Goal: Task Accomplishment & Management: Use online tool/utility

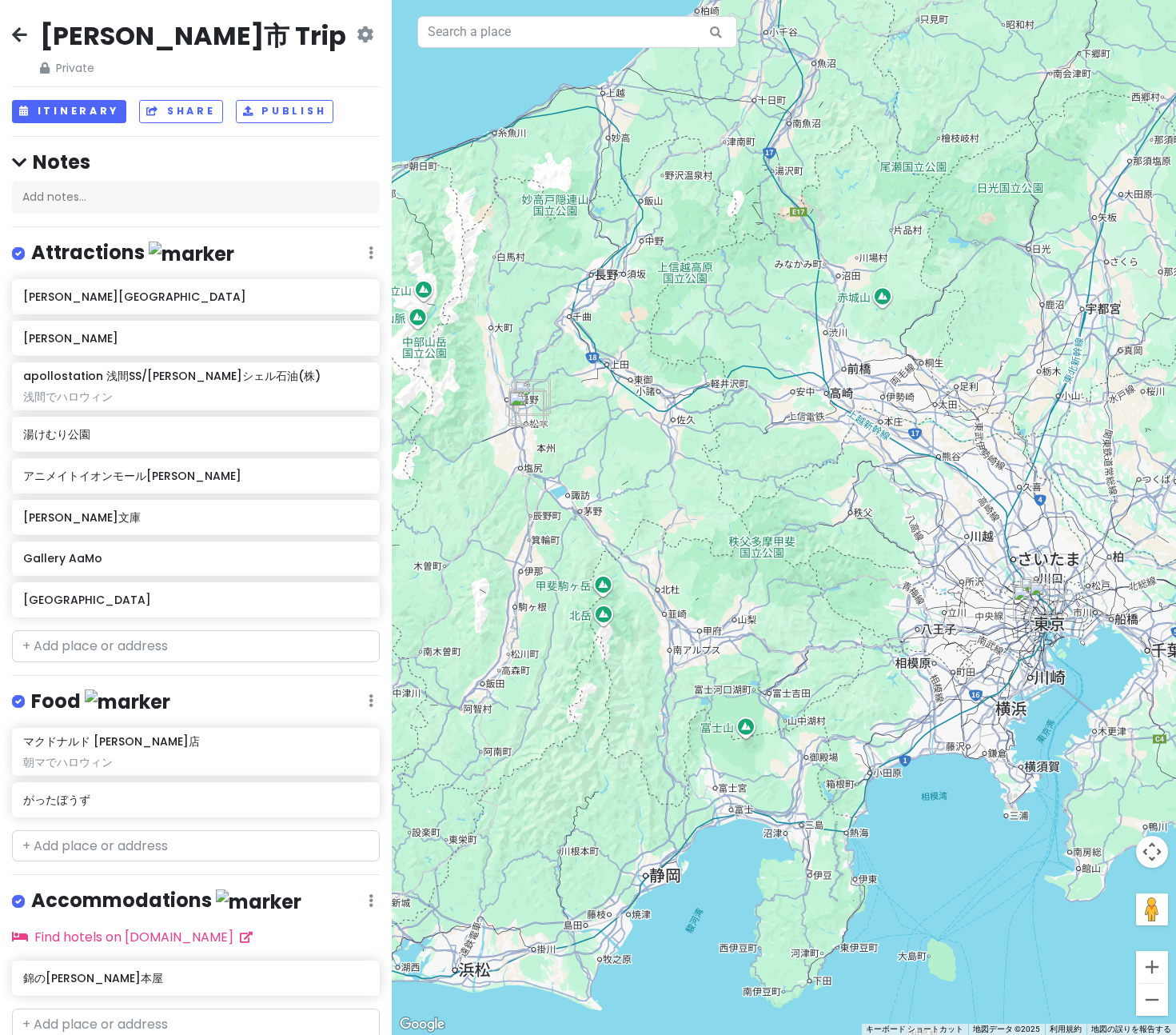
click at [23, 37] on icon at bounding box center [19, 34] width 15 height 13
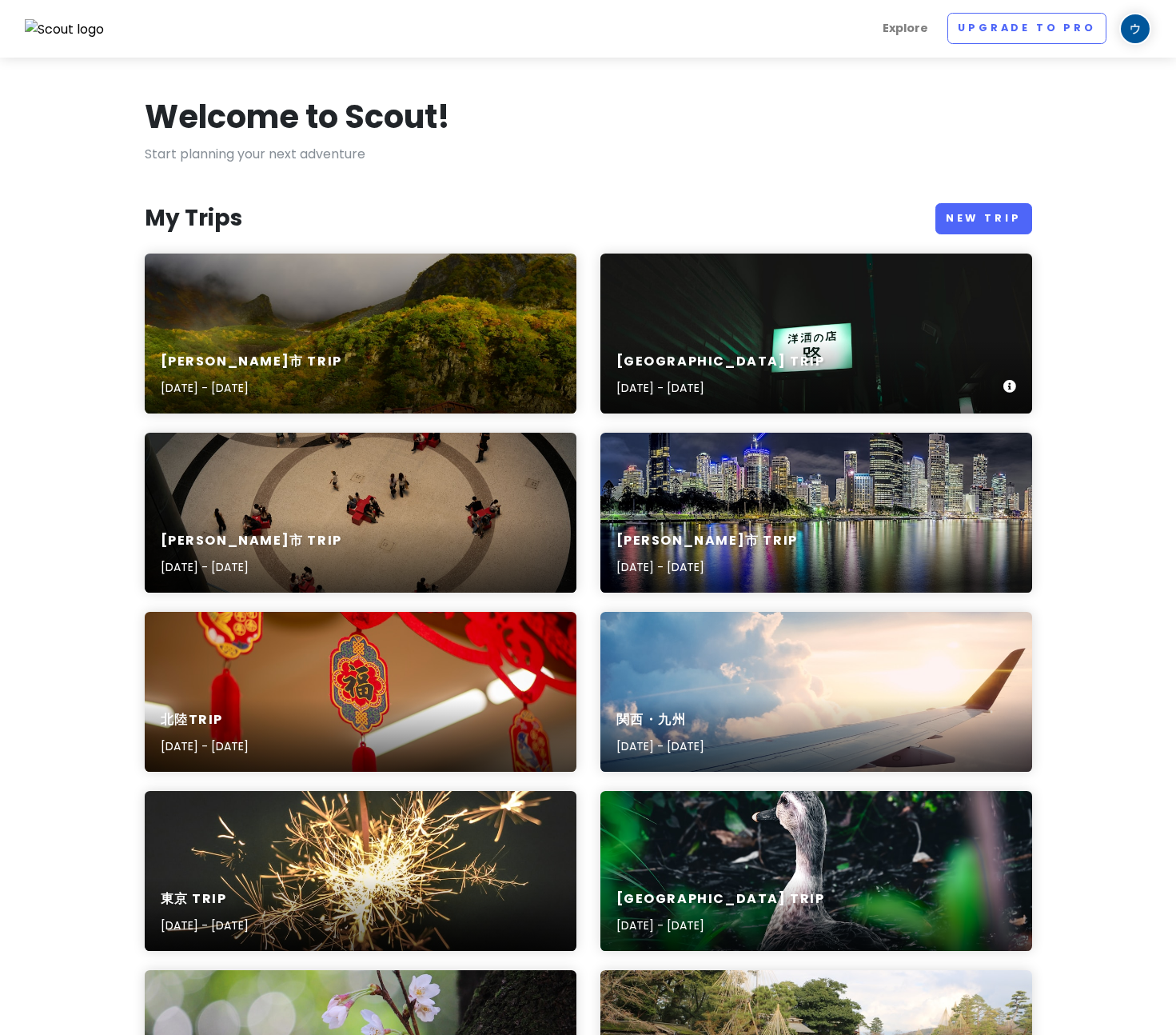
click at [786, 319] on div "関ケ原町 Trip Sep 23, 2025 - Sep 24, 2025" at bounding box center [816, 333] width 432 height 160
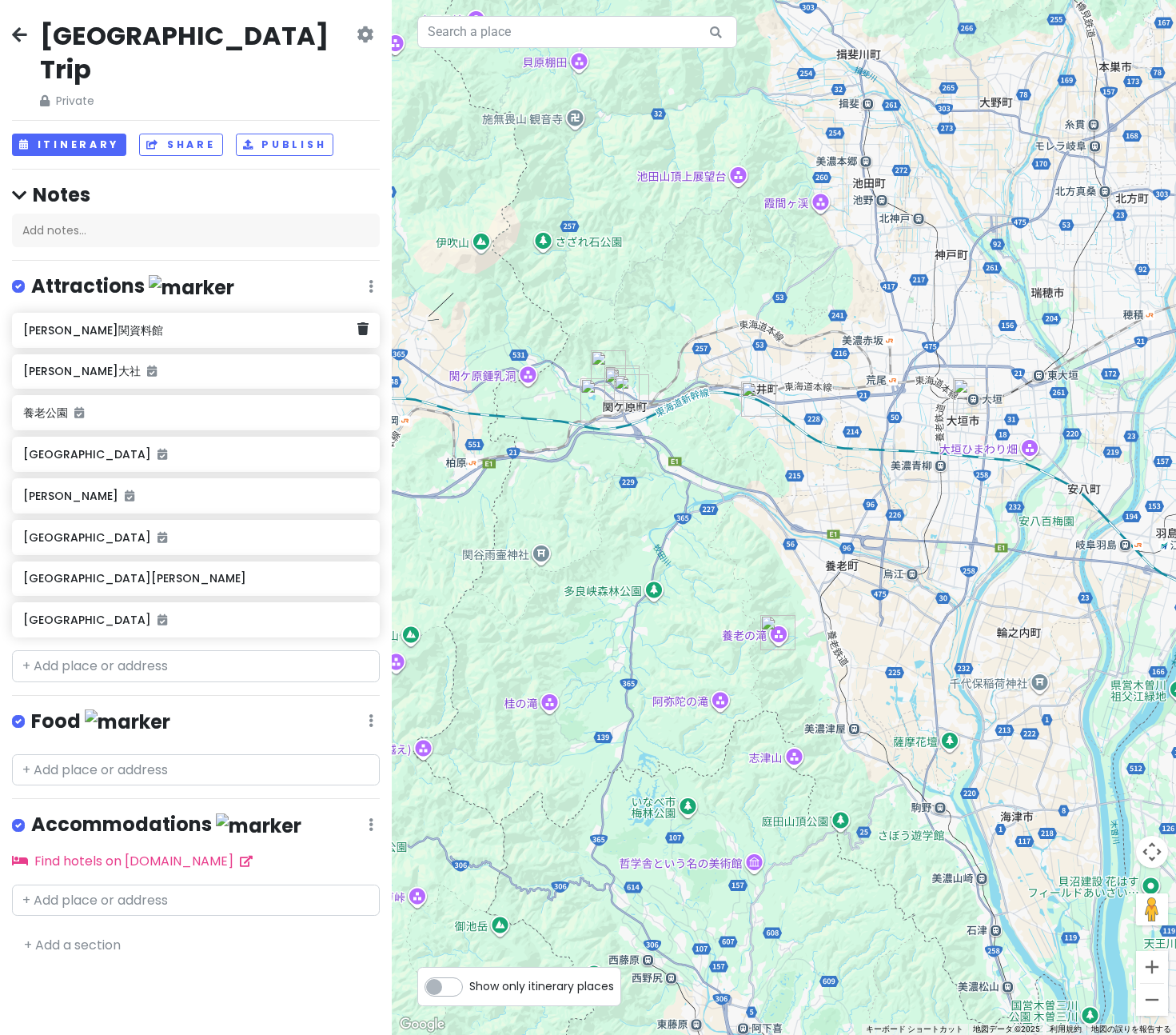
click at [180, 323] on h6 "不破関資料館" at bounding box center [190, 330] width 334 height 15
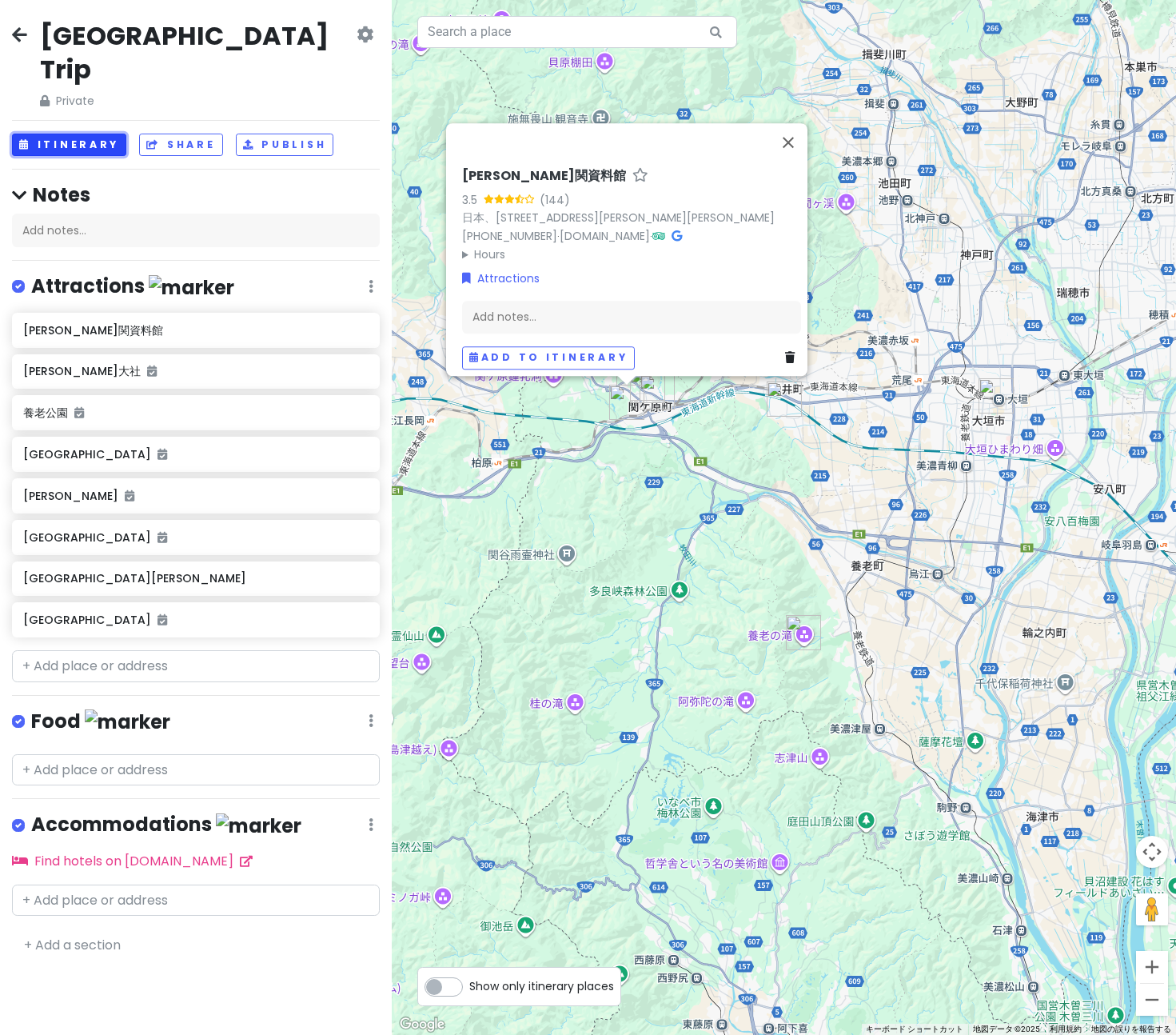
click at [86, 134] on button "Itinerary" at bounding box center [69, 145] width 114 height 23
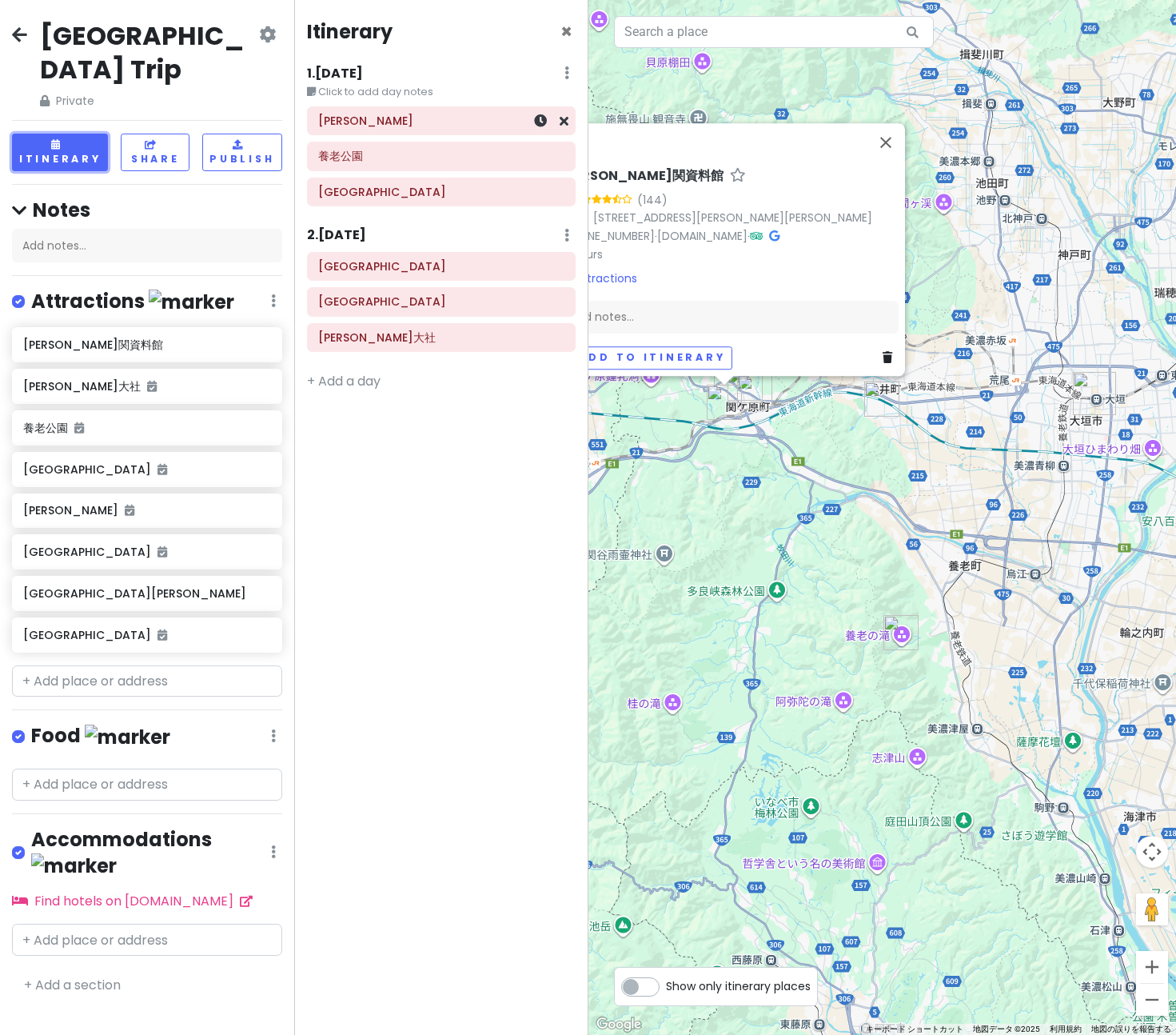
click at [409, 130] on div "大垣城" at bounding box center [441, 121] width 246 height 22
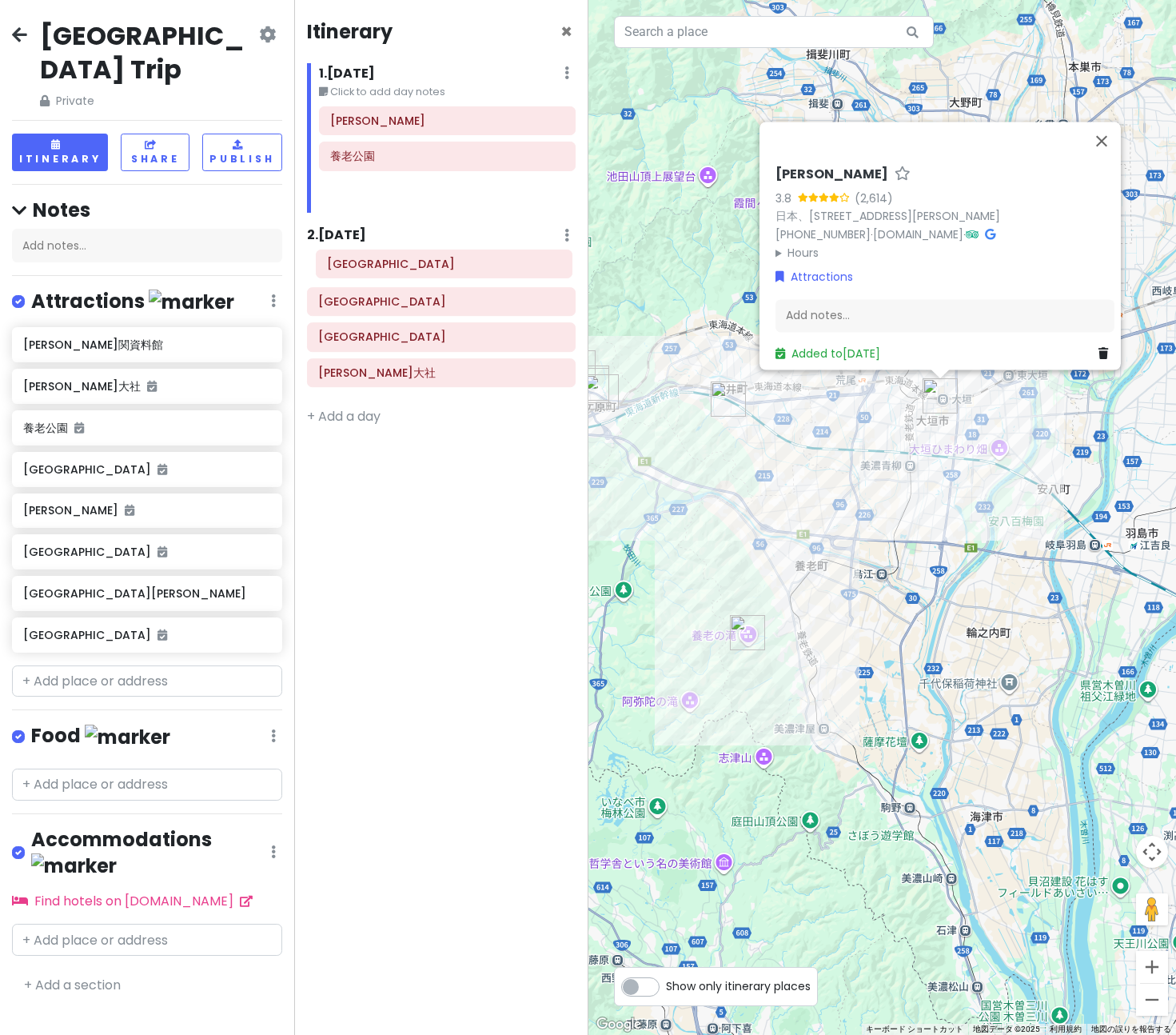
drag, startPoint x: 404, startPoint y: 193, endPoint x: 401, endPoint y: 265, distance: 72.1
click at [401, 265] on div "Itinerary × 1 . Tue 9/23 Edit Day Notes Delete Day Click to add day notes 大垣城 養…" at bounding box center [441, 517] width 294 height 1035
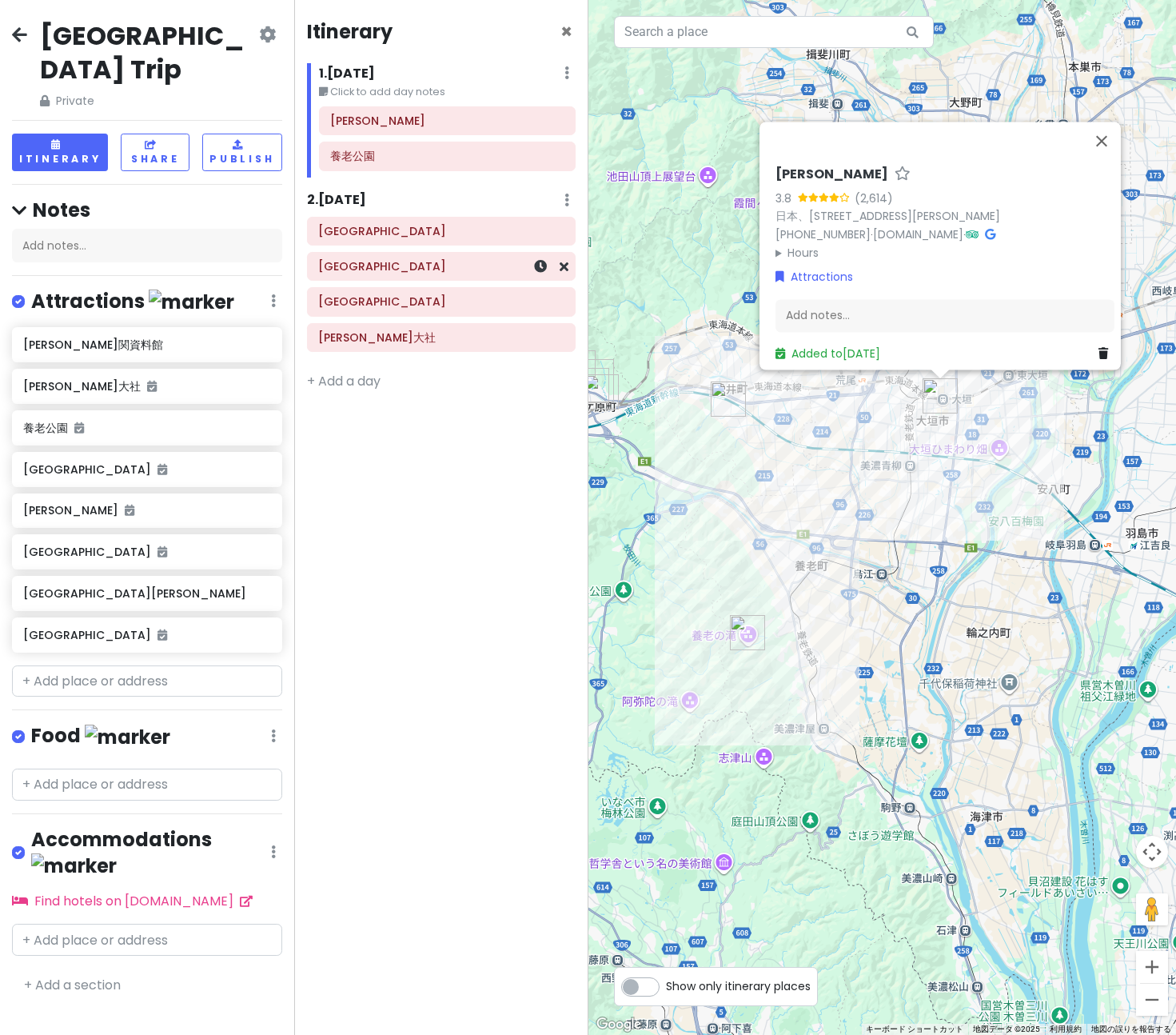
click at [401, 266] on h6 "関ケ原町歴史民俗学習館" at bounding box center [441, 266] width 246 height 15
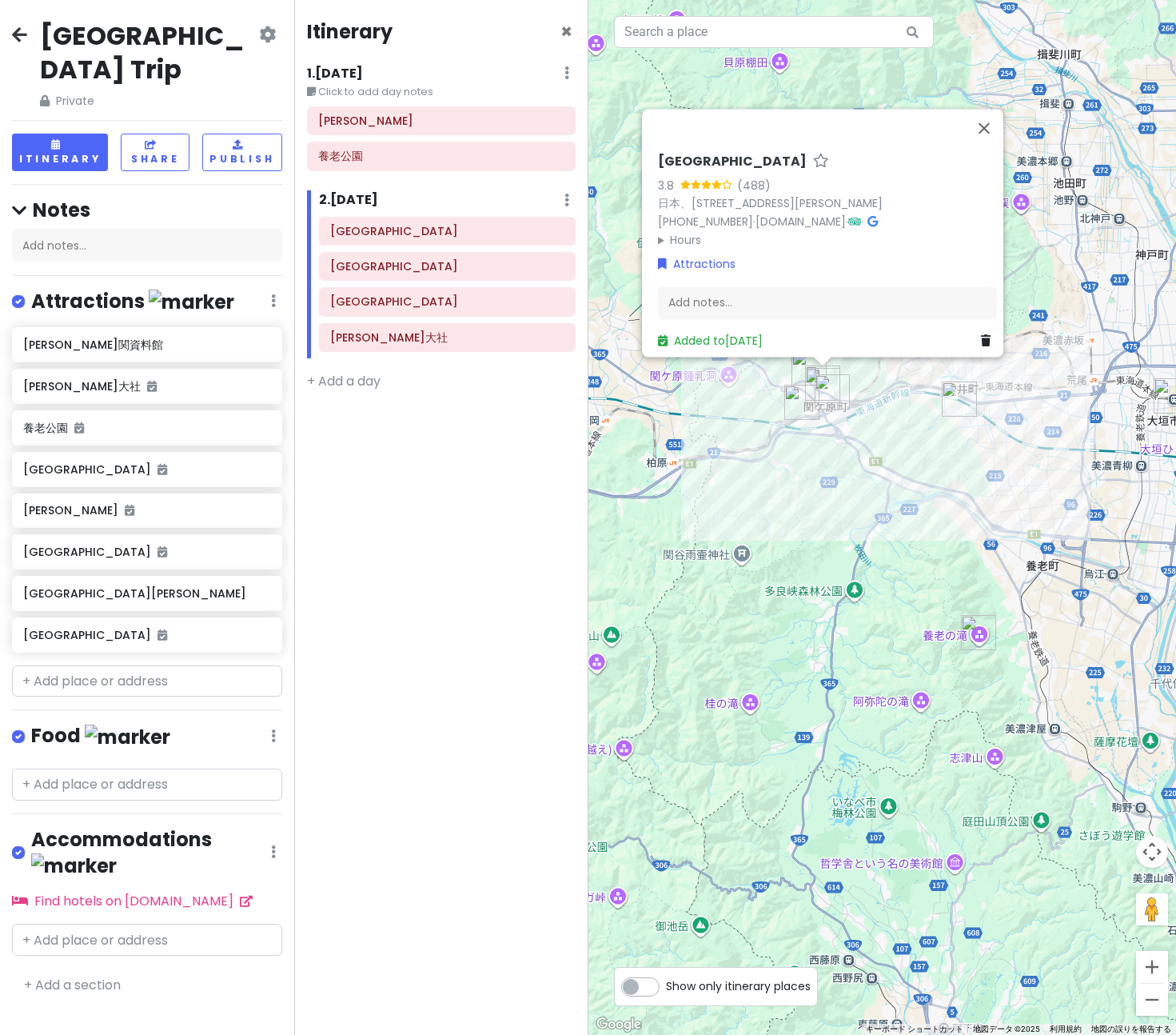
click at [960, 401] on img "南宮大社" at bounding box center [960, 399] width 35 height 35
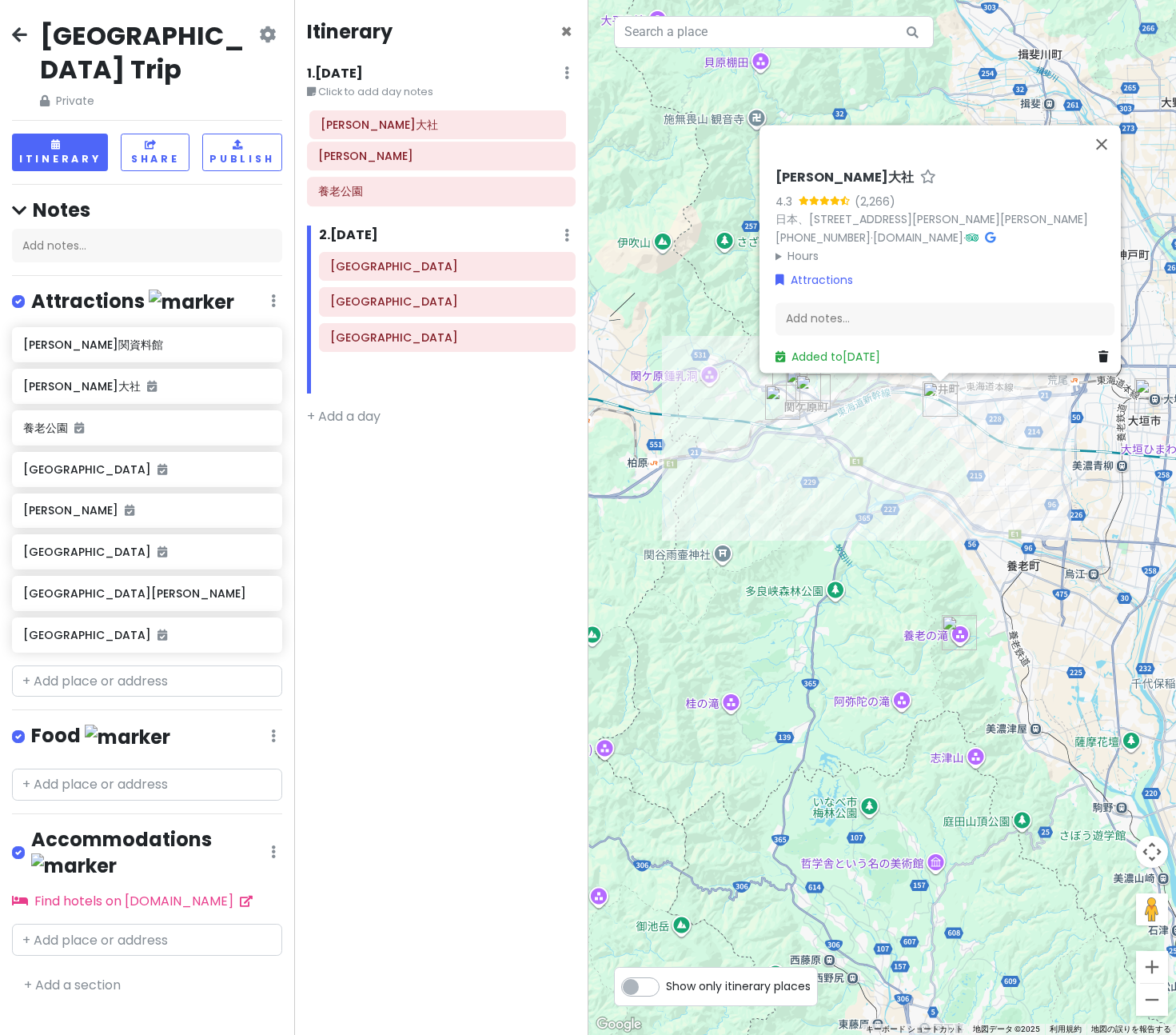
drag, startPoint x: 407, startPoint y: 343, endPoint x: 398, endPoint y: 130, distance: 213.2
click at [398, 130] on div "Itinerary × 1 . Tue 9/23 Edit Day Notes Delete Day Click to add day notes 大垣城 養…" at bounding box center [441, 517] width 294 height 1035
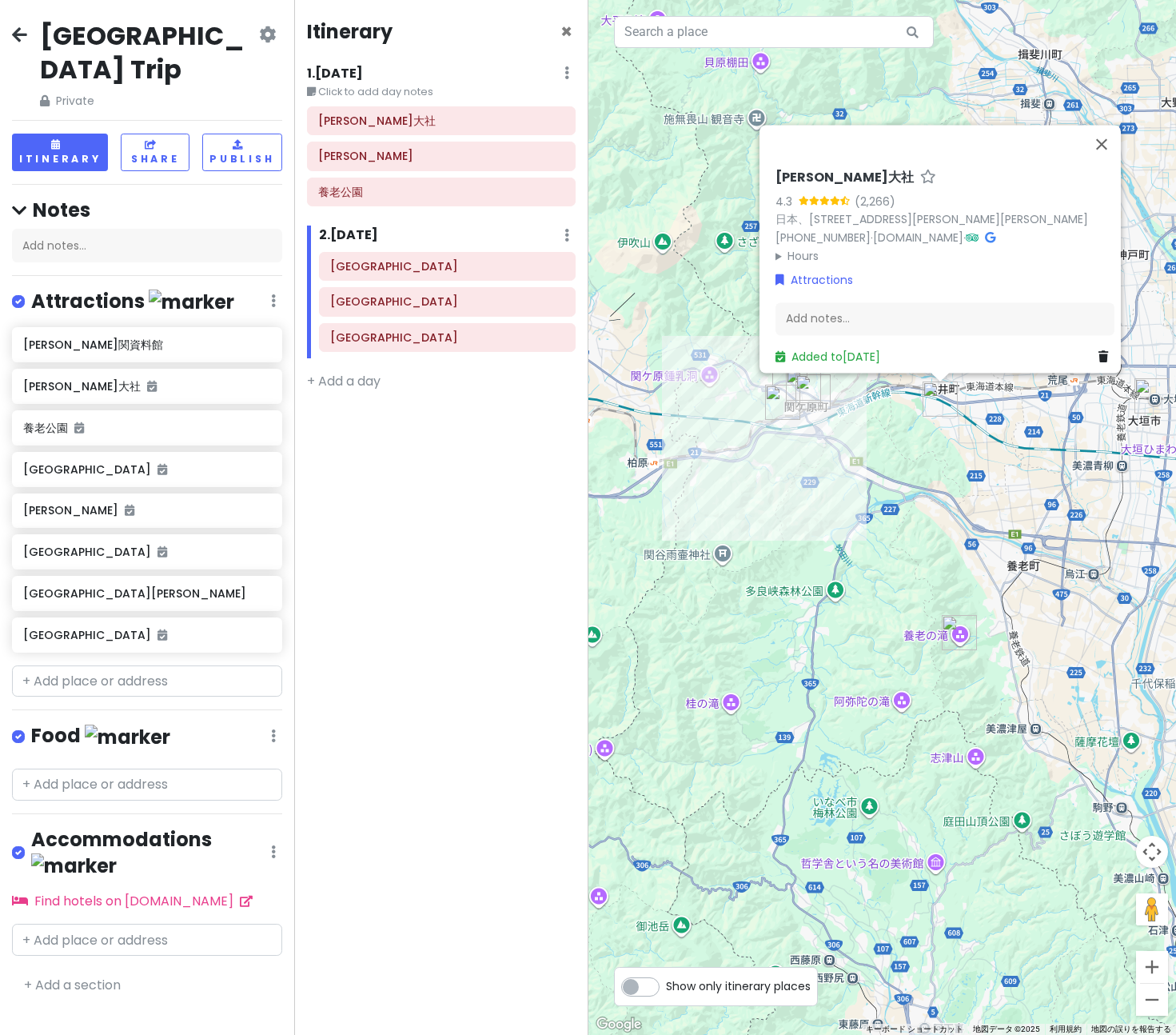
click at [995, 232] on icon at bounding box center [989, 238] width 10 height 11
click at [684, 25] on input "text" at bounding box center [774, 32] width 320 height 32
paste input "アパホテル〈大垣駅前〉"
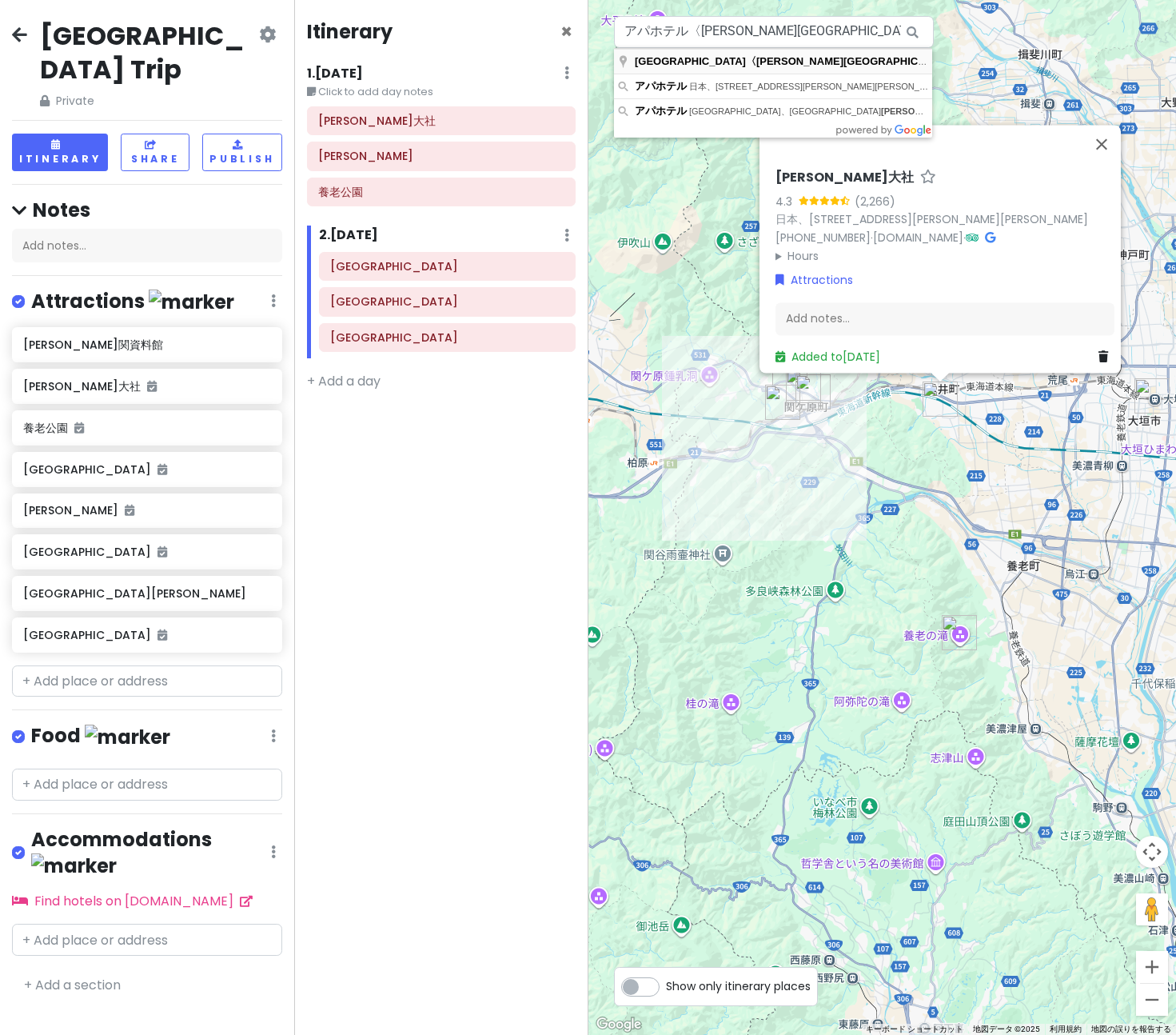
type input "日本、岐阜県大垣市高屋町１丁目１５０ アパホテル〈大垣駅前〉"
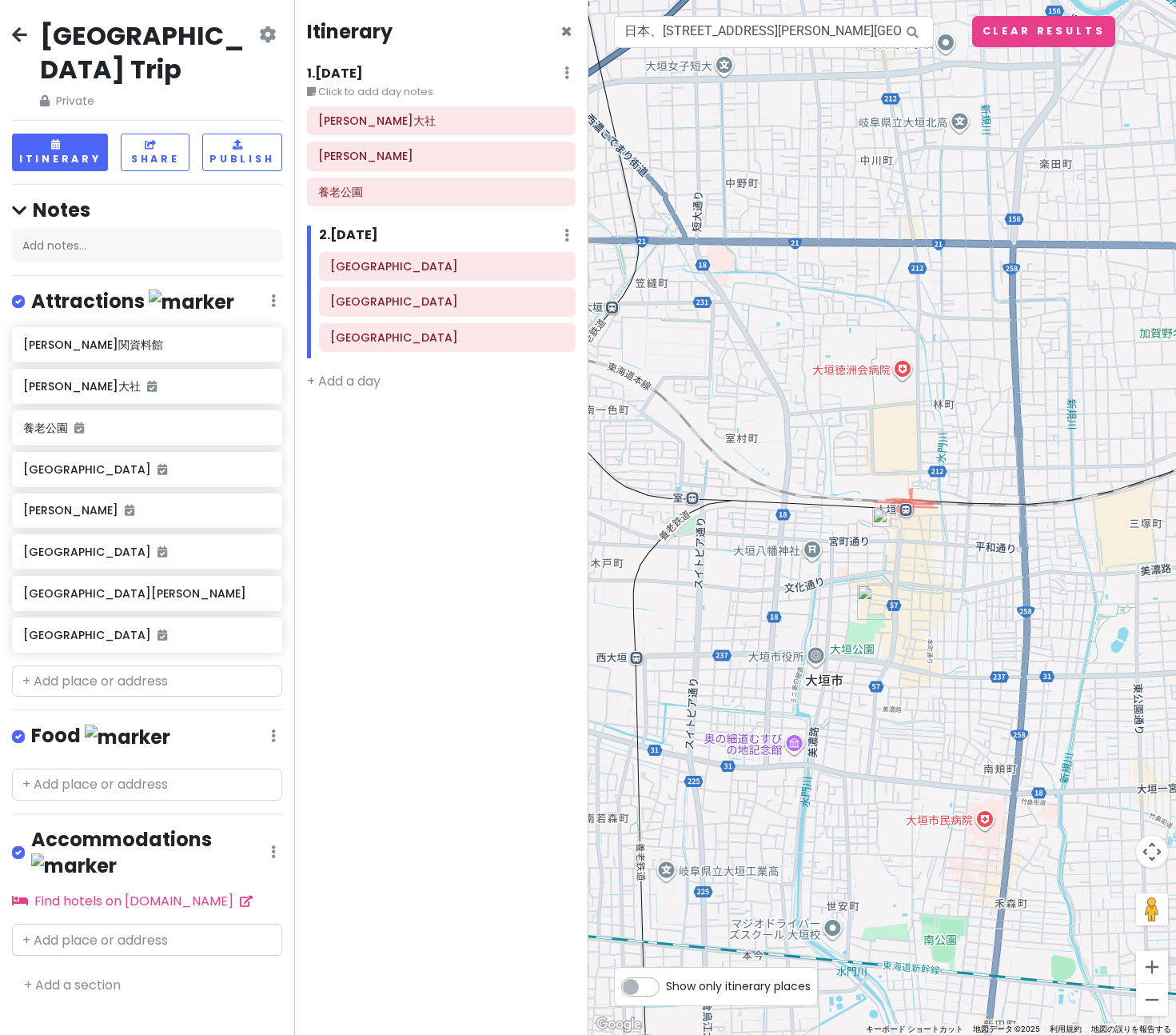
click at [885, 521] on img at bounding box center [882, 517] width 19 height 19
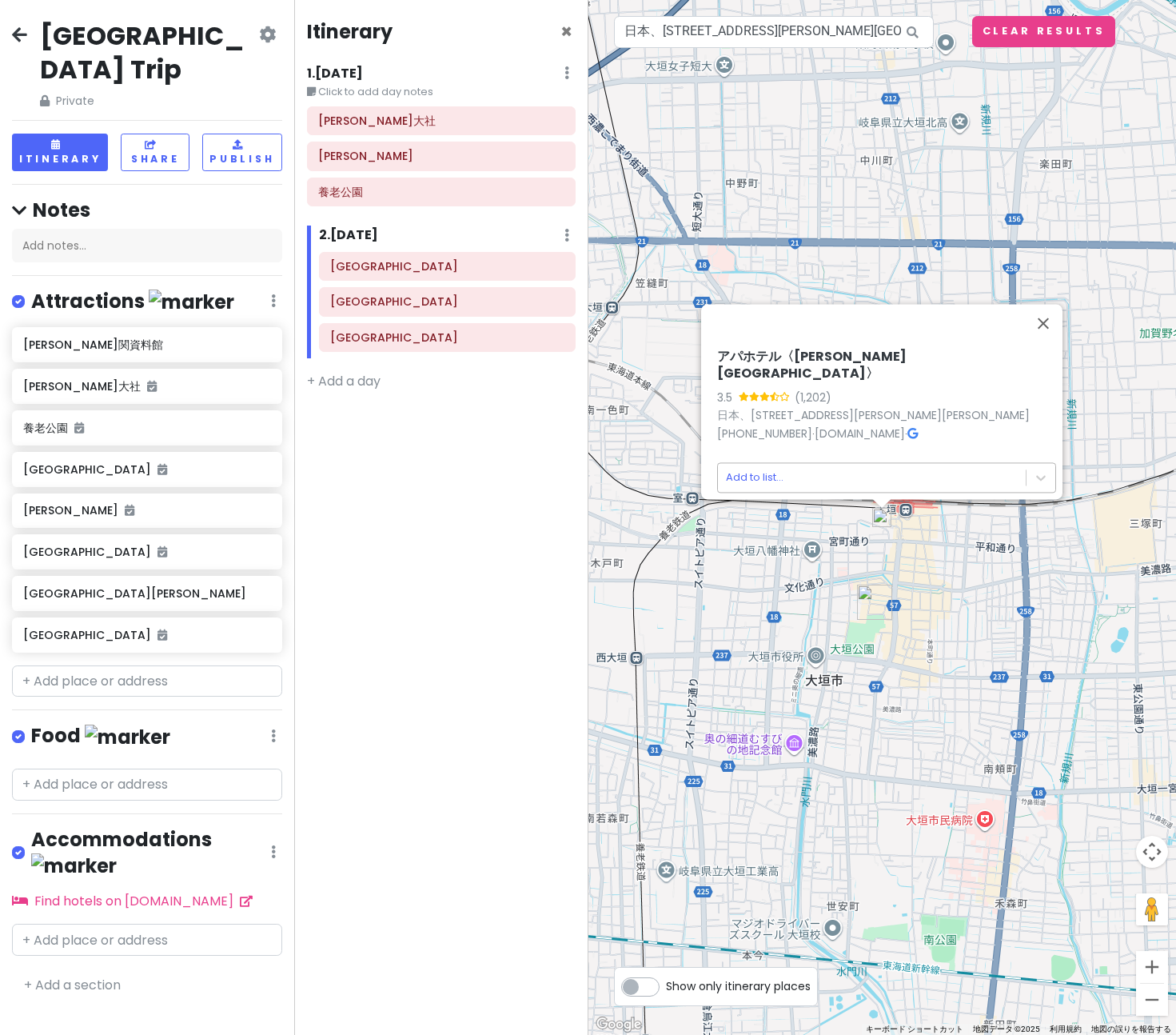
click at [862, 472] on body "関ケ原町 Trip Private Change Dates Make a Copy Delete Trip Go Pro ⚡️ Give Feedback …" at bounding box center [588, 517] width 1176 height 1035
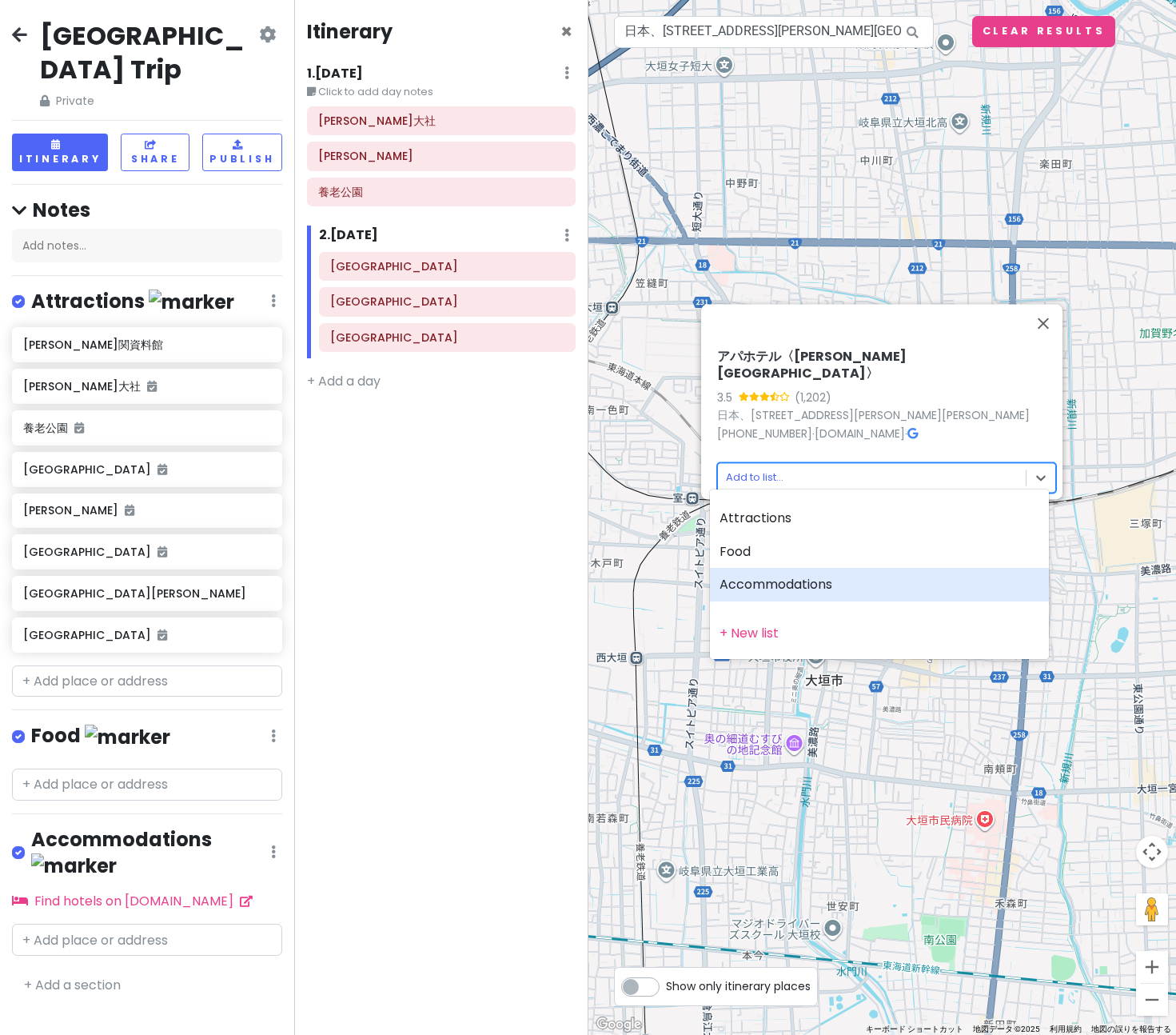
drag, startPoint x: 786, startPoint y: 586, endPoint x: 791, endPoint y: 576, distance: 11.2
click at [787, 585] on div "Accommodations" at bounding box center [879, 585] width 339 height 33
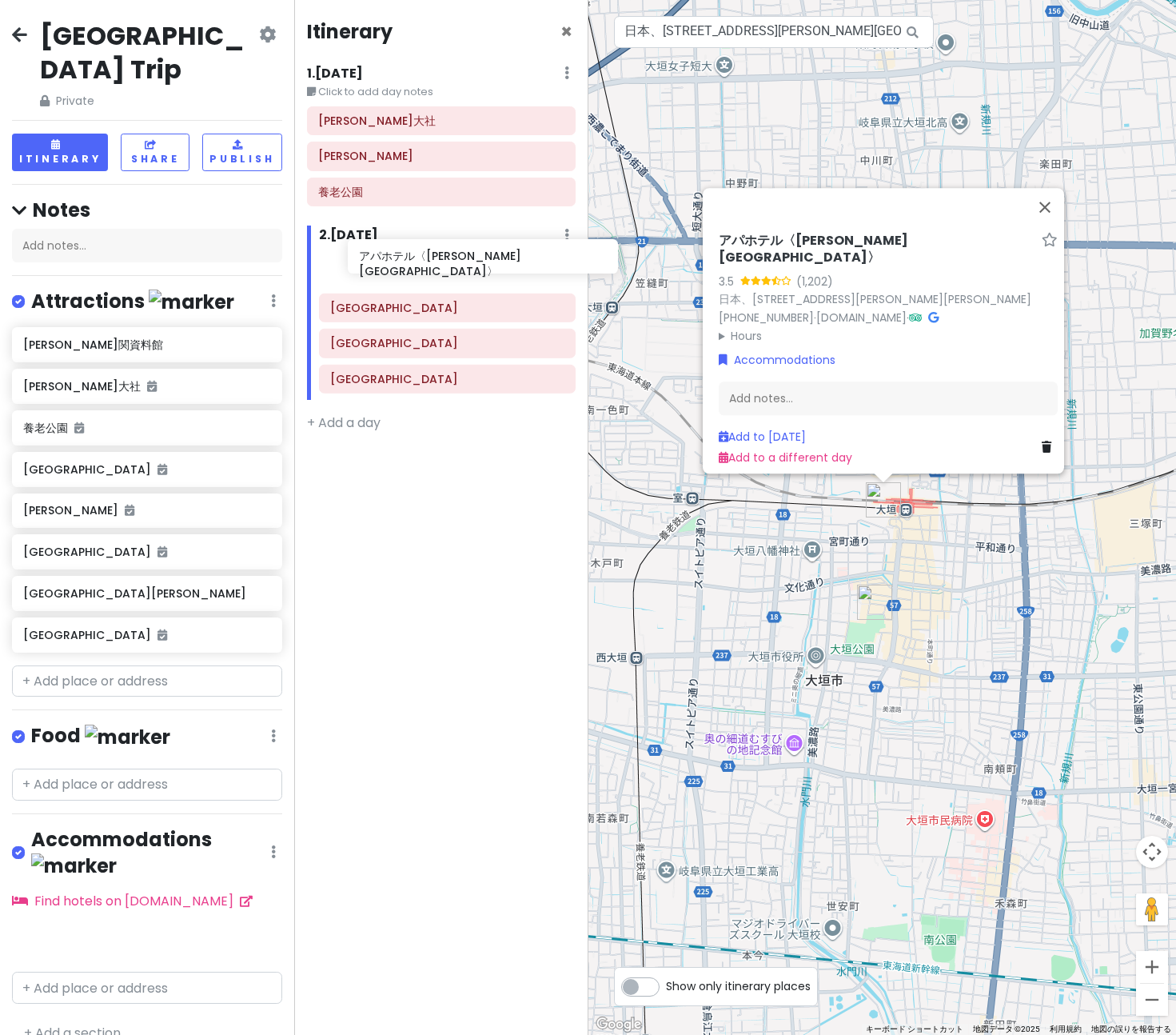
drag, startPoint x: 110, startPoint y: 883, endPoint x: 446, endPoint y: 260, distance: 707.8
click at [446, 260] on div "関ケ原町 Trip Private Change Dates Make a Copy Delete Trip Go Pro ⚡️ Give Feedback …" at bounding box center [588, 517] width 1176 height 1035
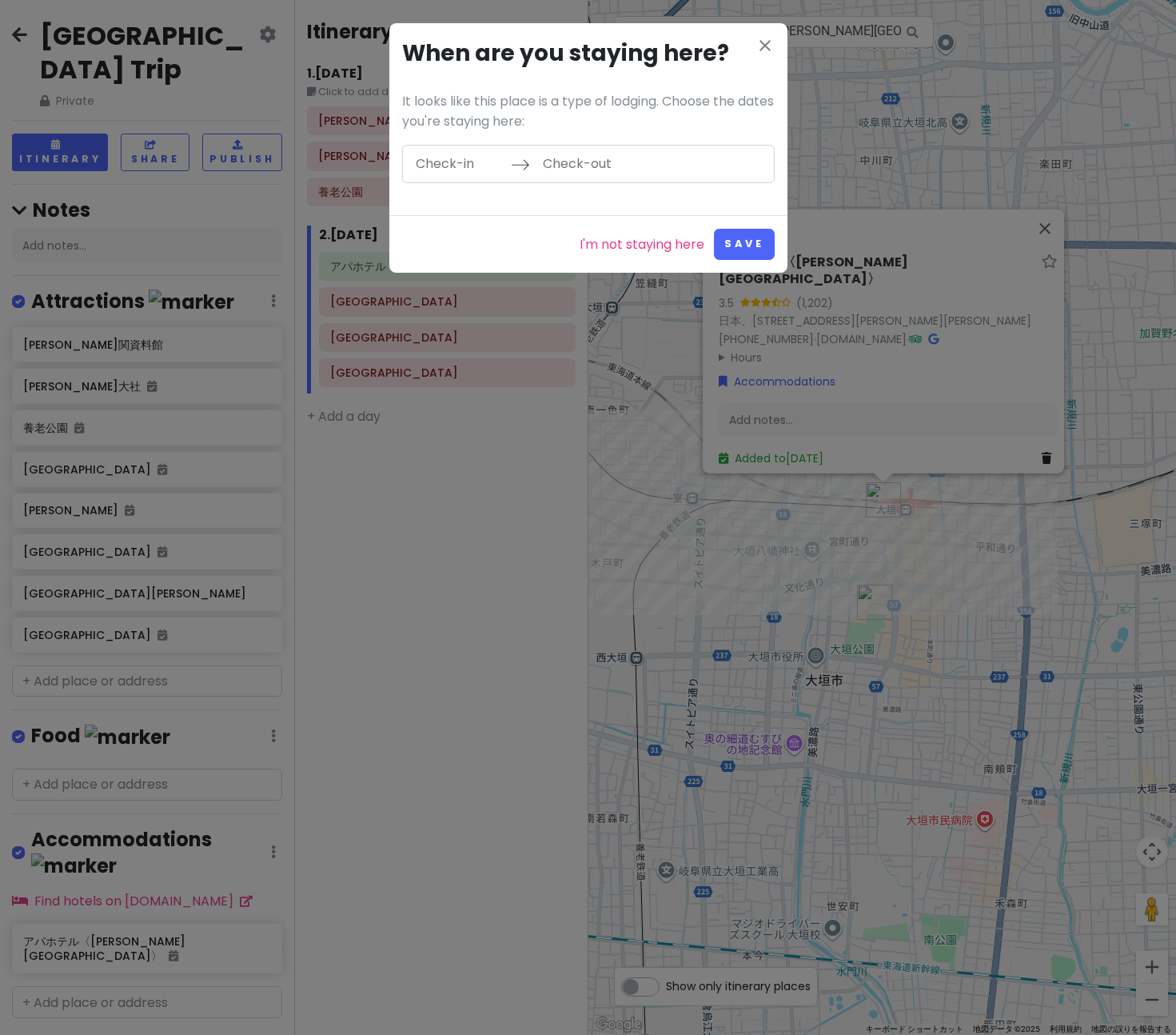
click at [471, 159] on input "Check-in" at bounding box center [459, 164] width 104 height 37
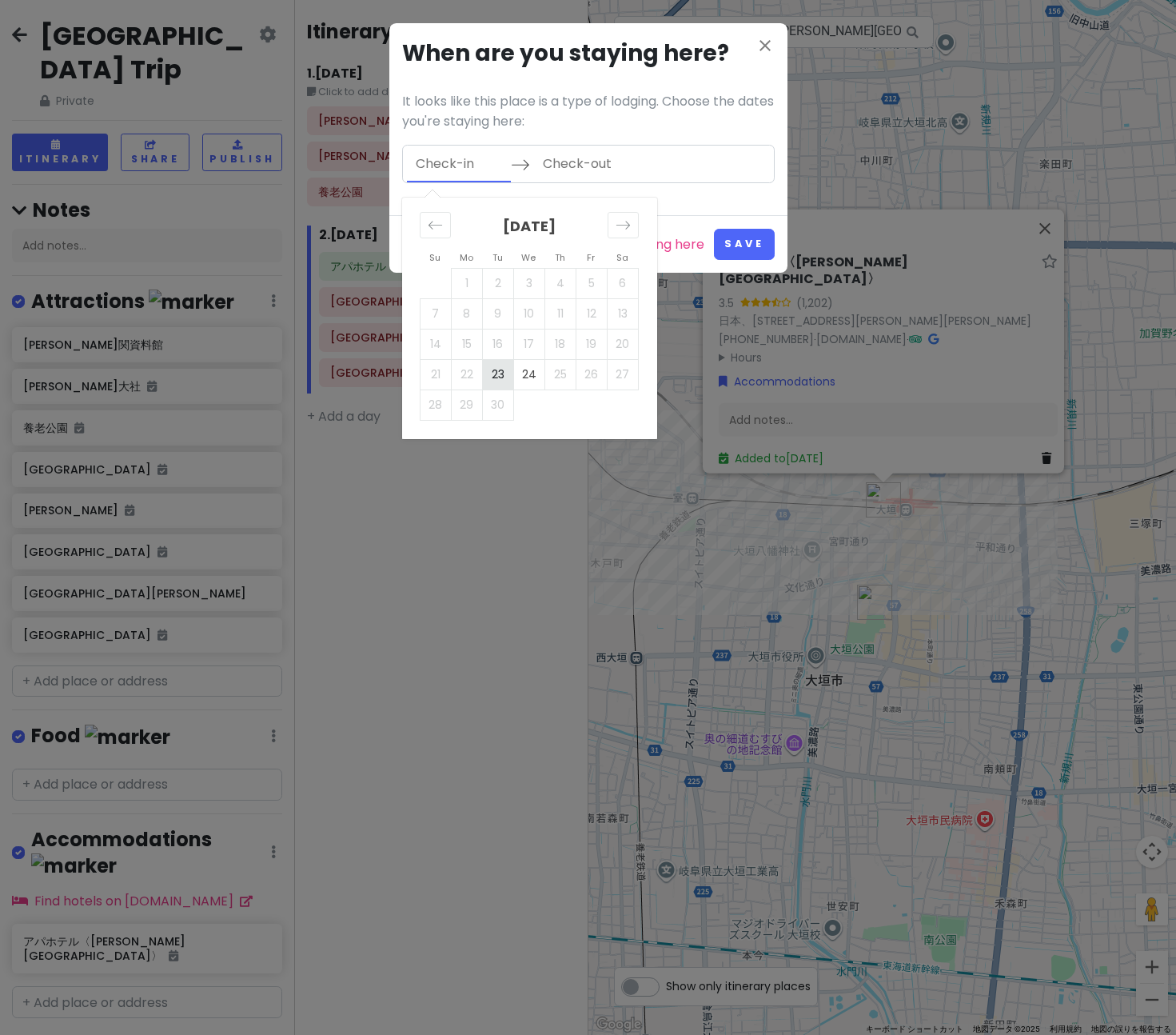
click at [499, 373] on td "23" at bounding box center [498, 374] width 32 height 31
type input "09/23/2025"
click at [530, 373] on td "24" at bounding box center [529, 374] width 32 height 31
type input "09/24/2025"
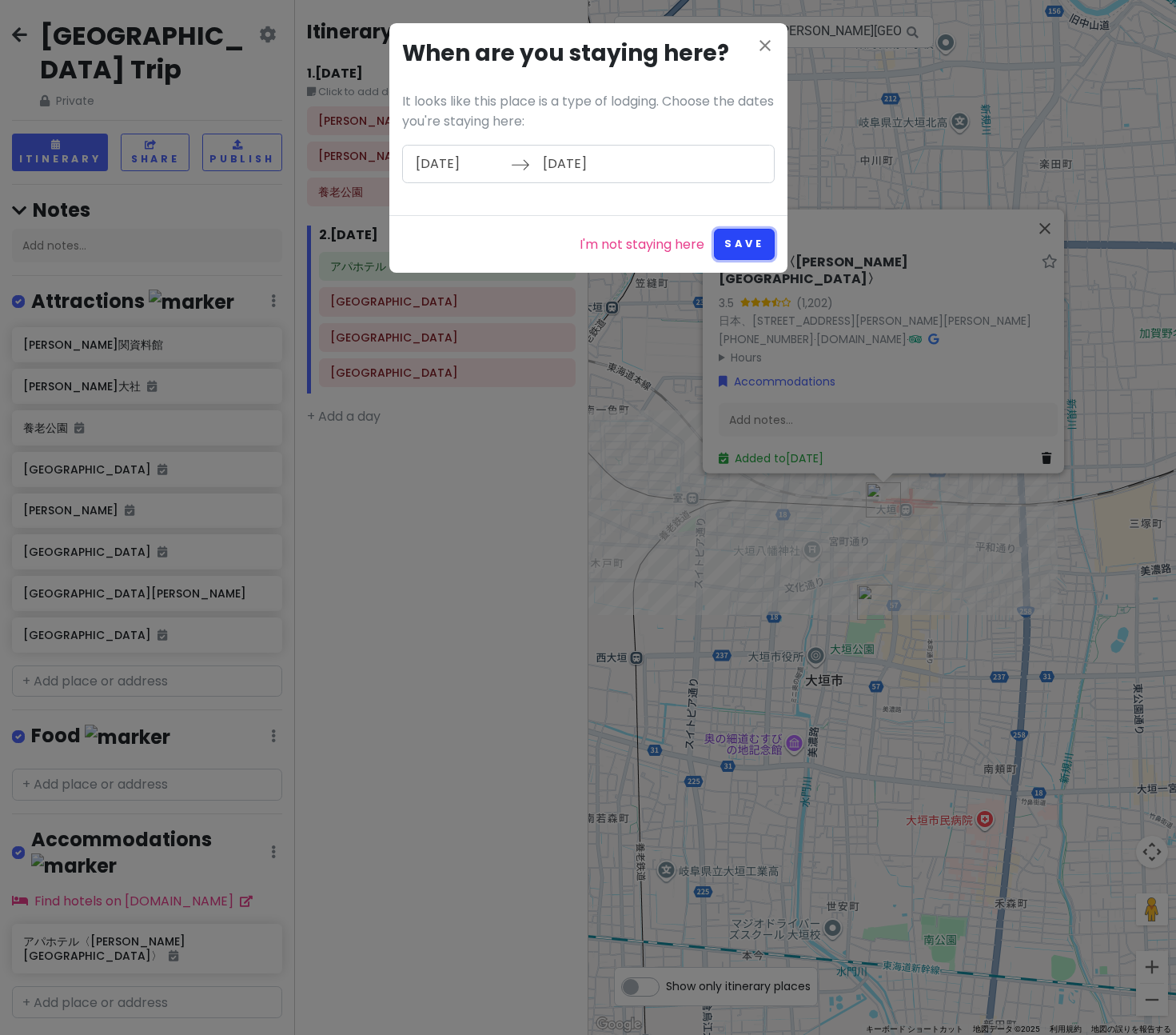
click at [742, 240] on button "Save" at bounding box center [743, 244] width 60 height 32
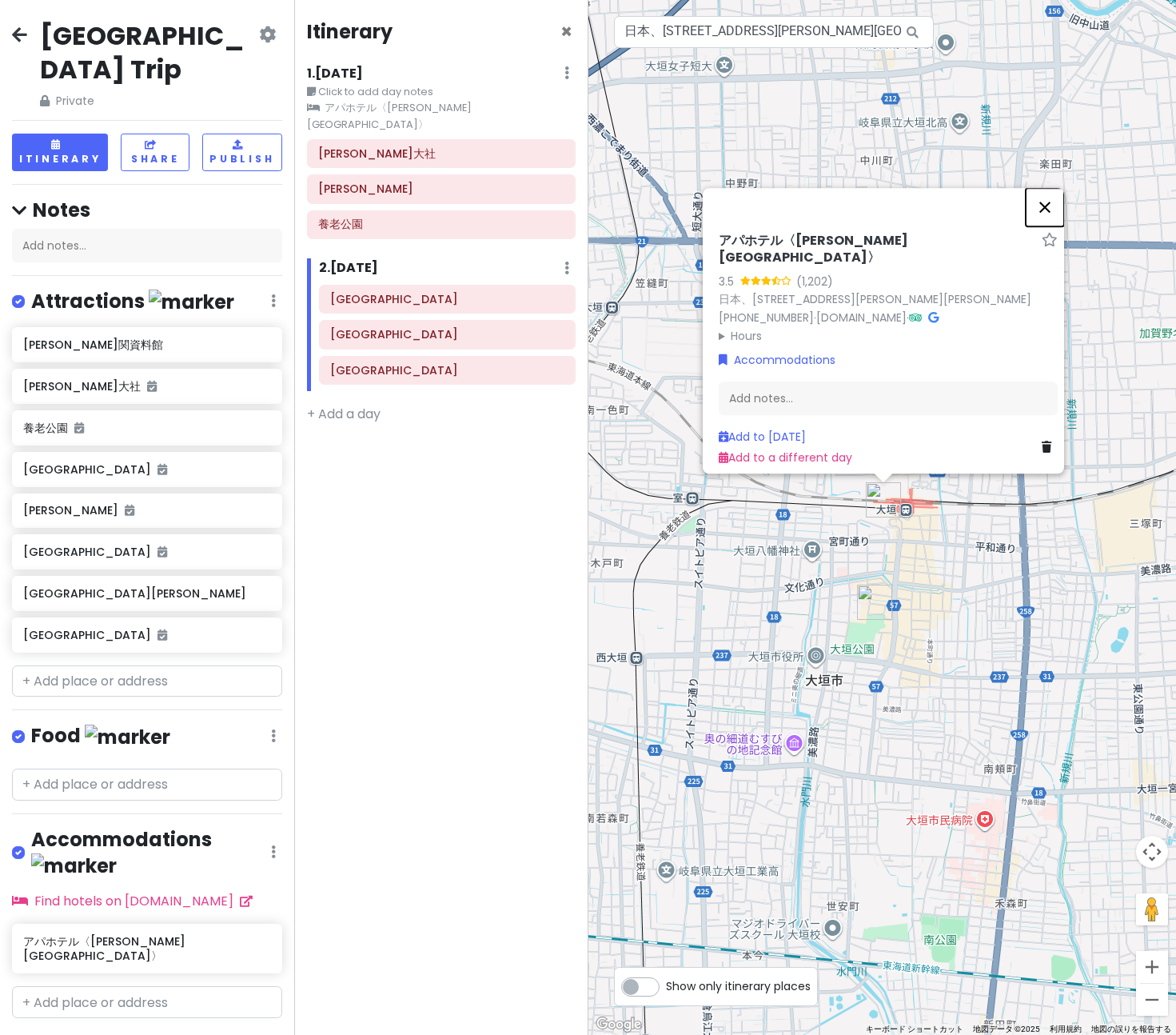
click at [1047, 209] on button "閉じる" at bounding box center [1044, 206] width 38 height 38
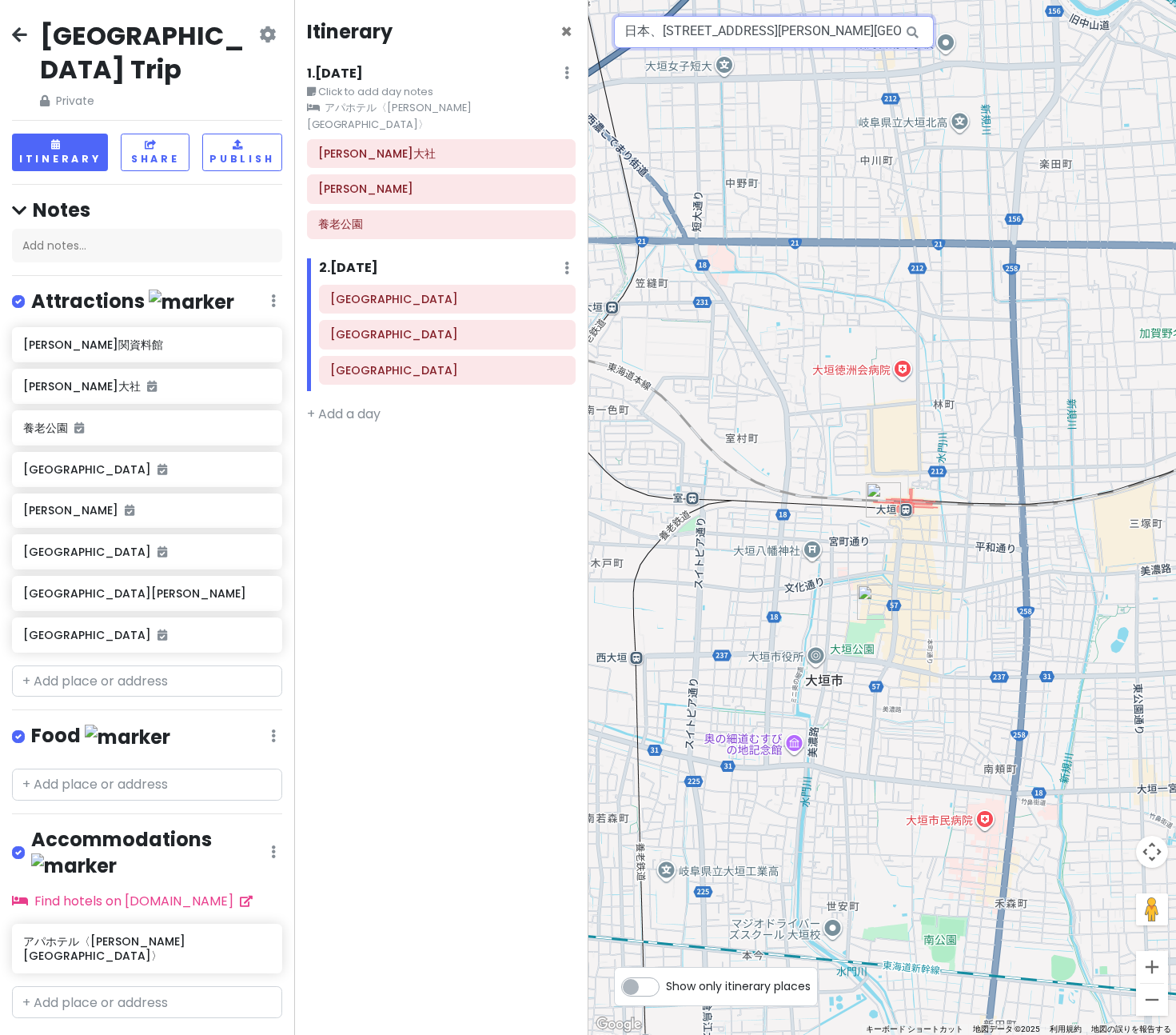
click at [711, 35] on input "日本、岐阜県大垣市高屋町１丁目１５０ アパホテル〈大垣駅前〉" at bounding box center [774, 32] width 320 height 32
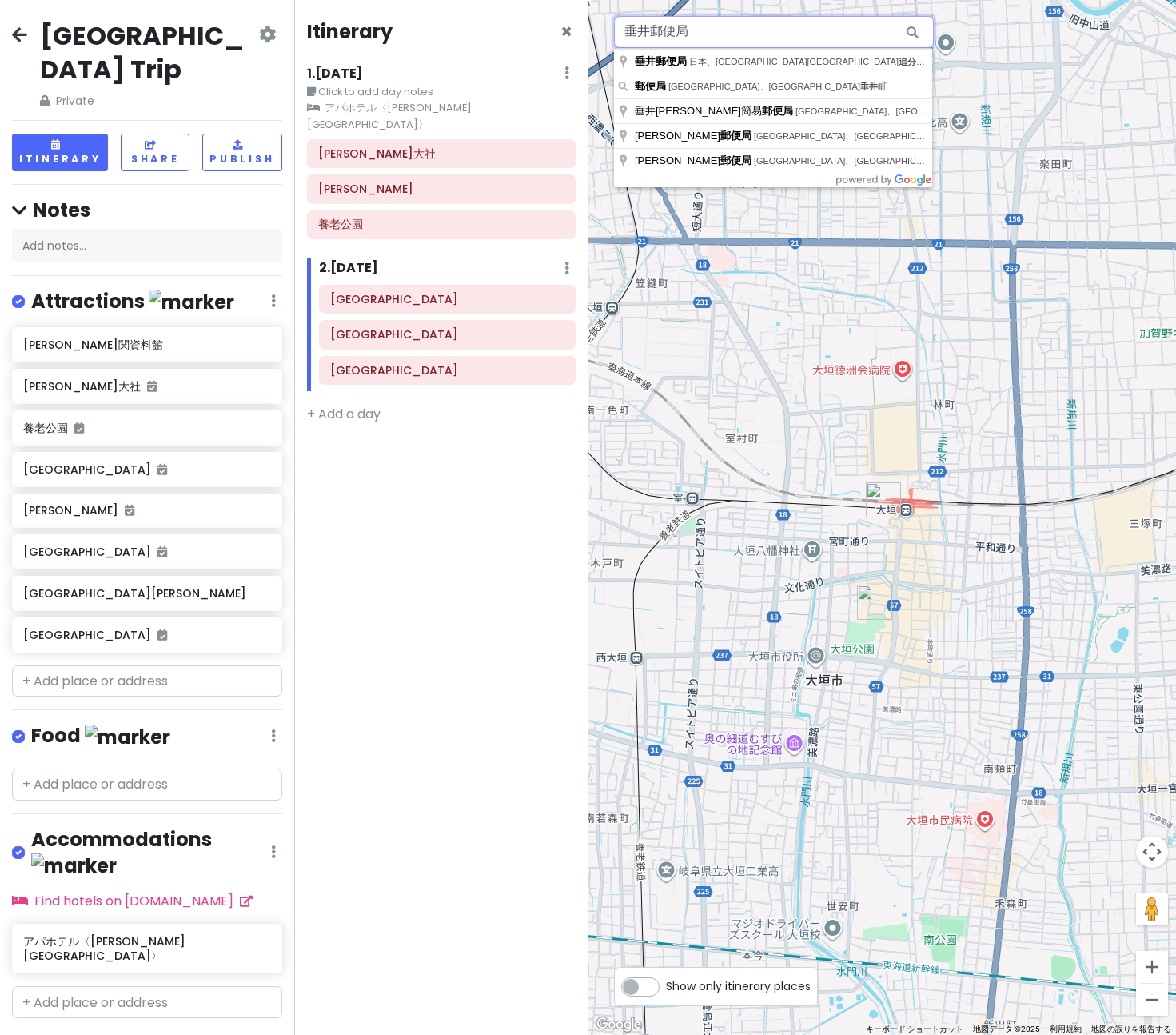
type input "垂井郵便局"
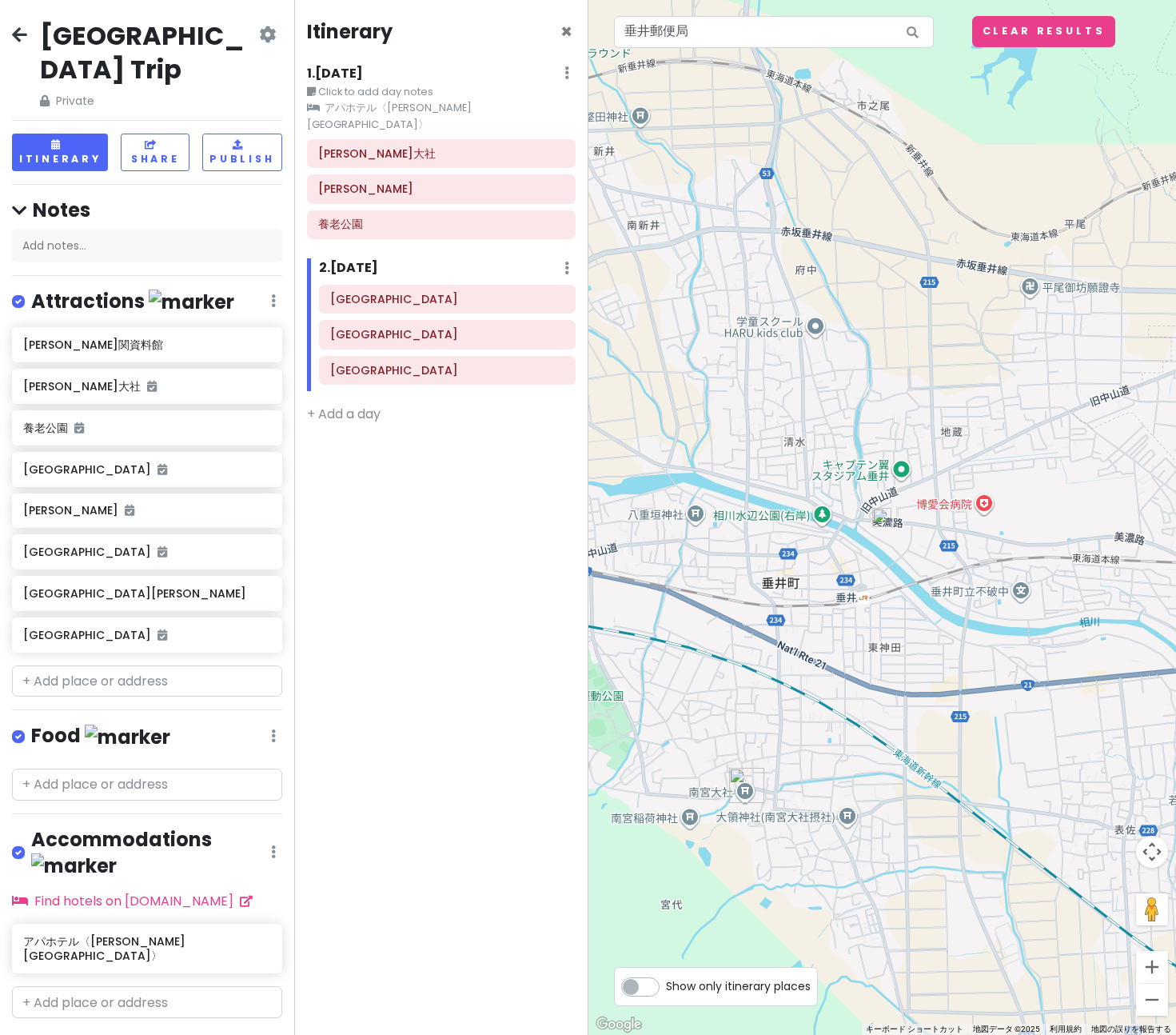
click at [882, 516] on img at bounding box center [882, 517] width 19 height 19
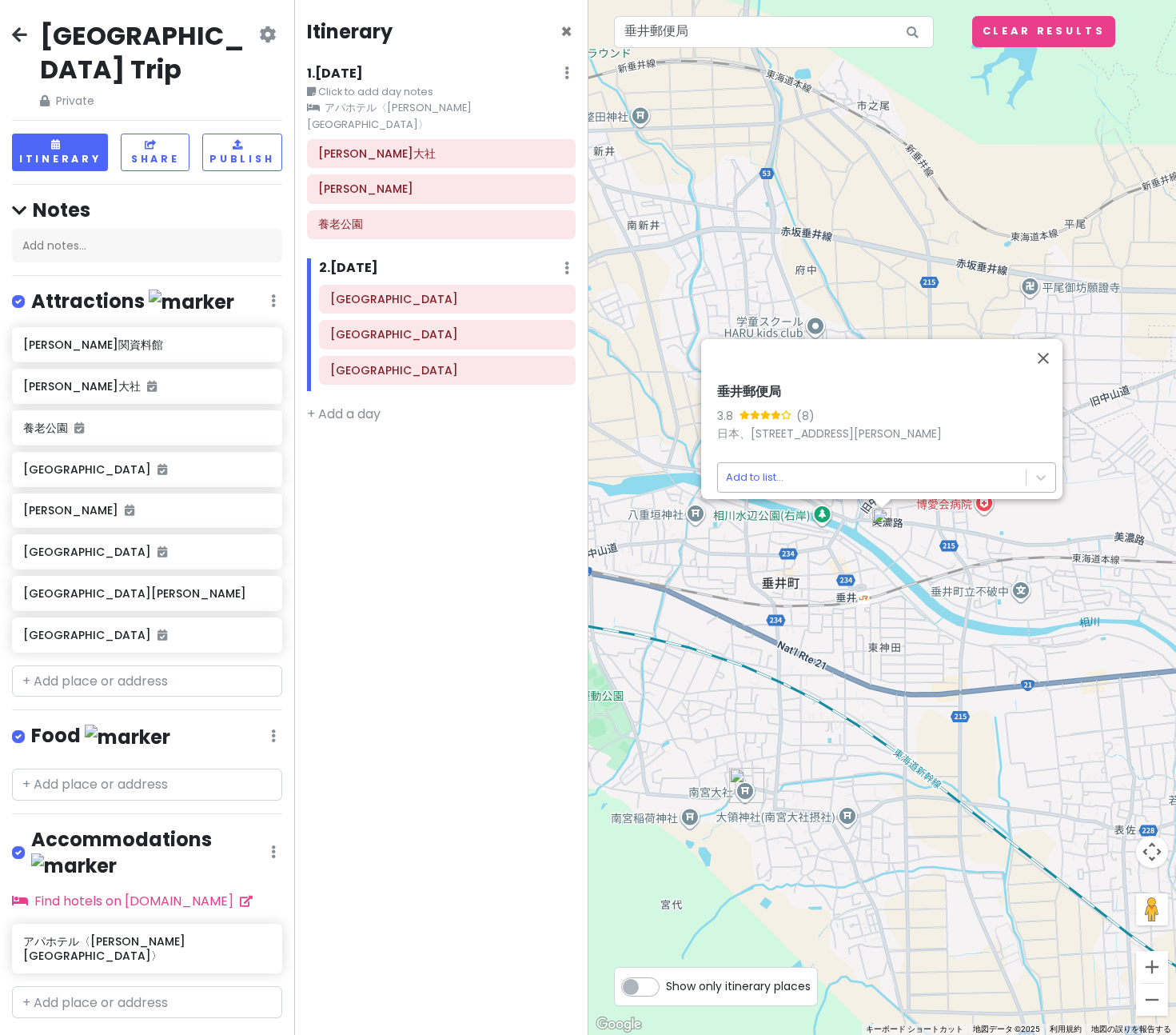
click at [810, 464] on body "関ケ原町 Trip Private Change Dates Make a Copy Delete Trip Go Pro ⚡️ Give Feedback …" at bounding box center [588, 517] width 1176 height 1035
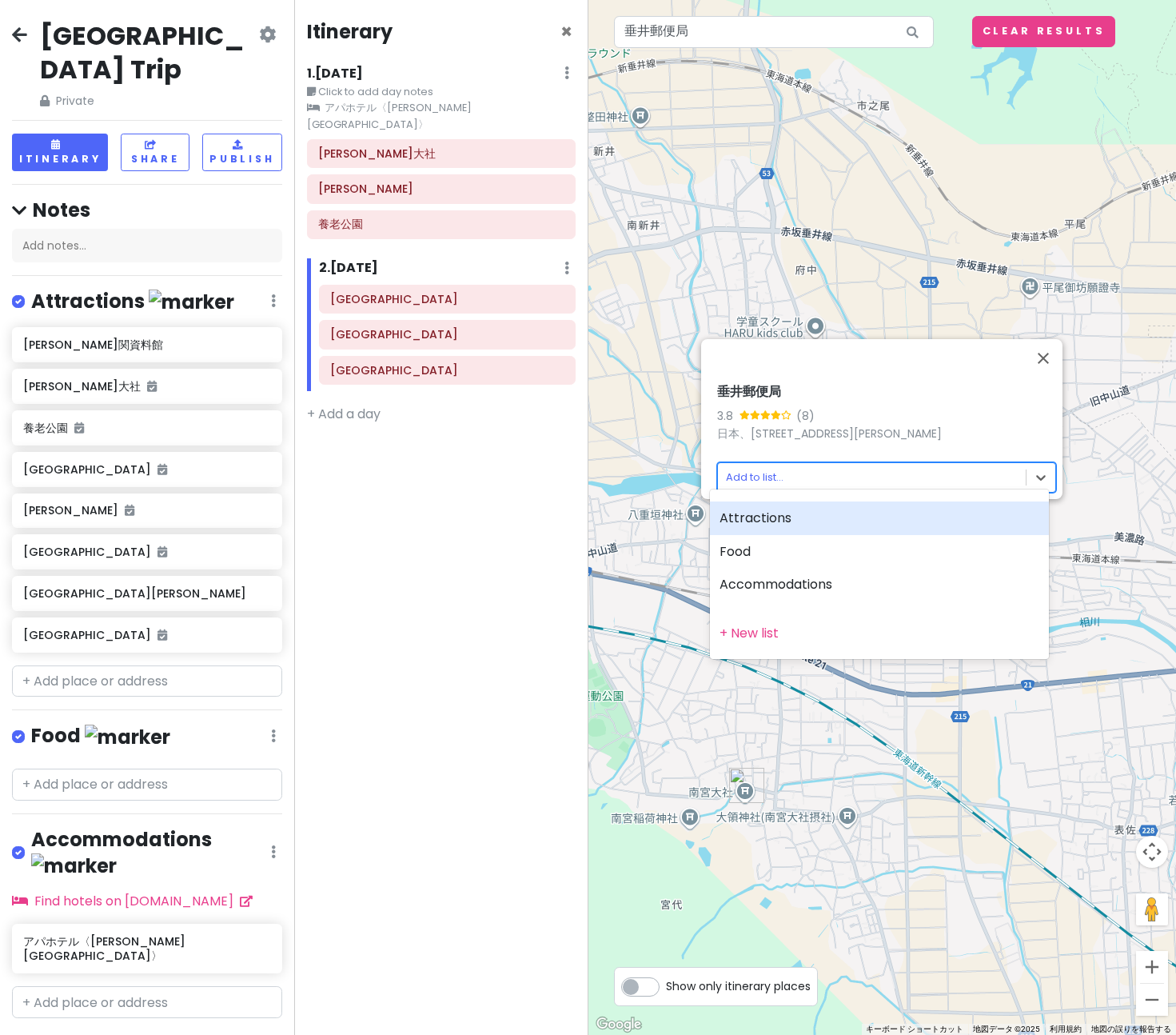
click at [758, 518] on div "Attractions" at bounding box center [879, 518] width 339 height 33
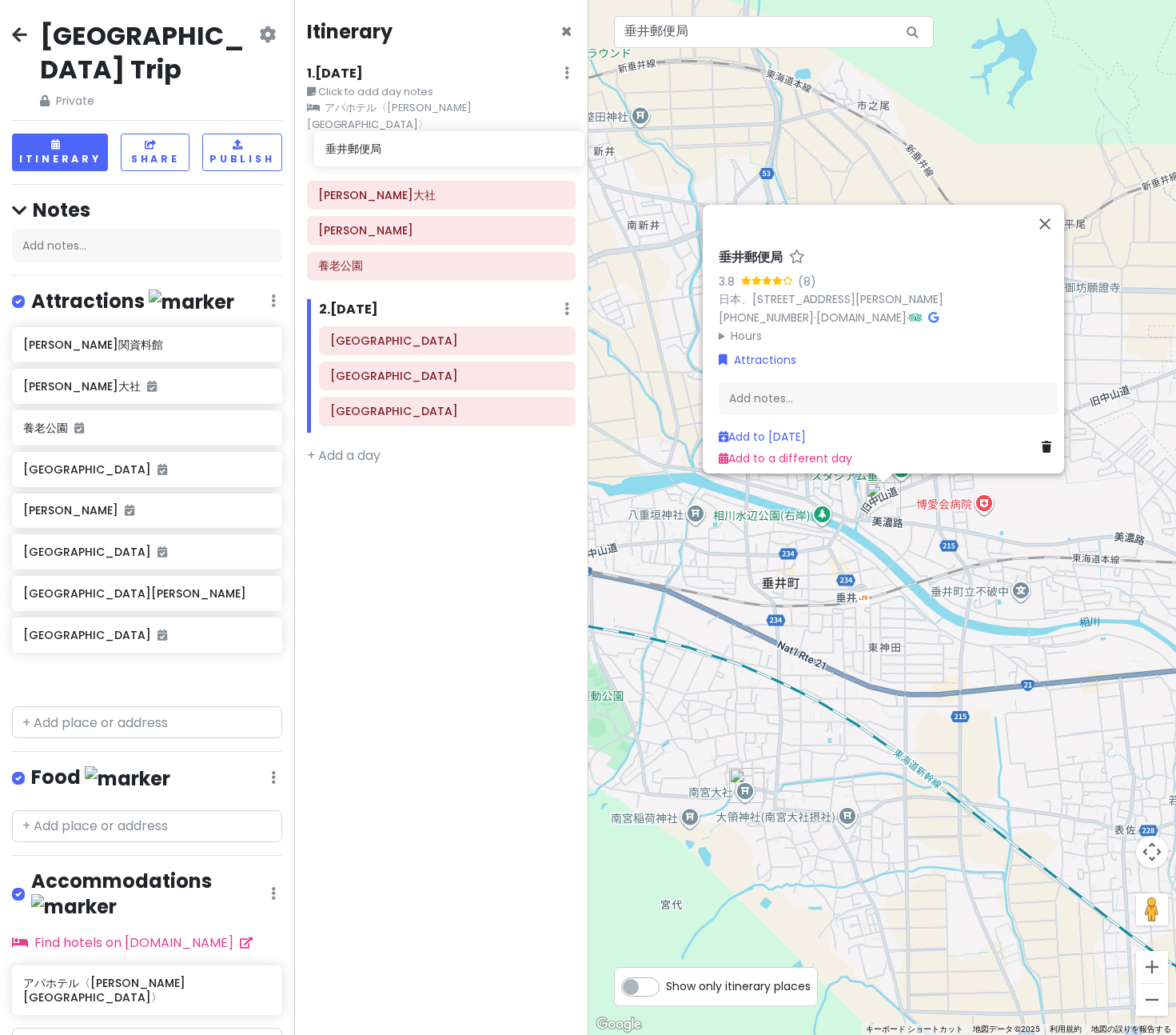
drag, startPoint x: 89, startPoint y: 645, endPoint x: 391, endPoint y: 153, distance: 577.3
click at [391, 153] on div "関ケ原町 Trip Private Change Dates Make a Copy Delete Trip Go Pro ⚡️ Give Feedback …" at bounding box center [588, 517] width 1176 height 1035
